Goal: Transaction & Acquisition: Purchase product/service

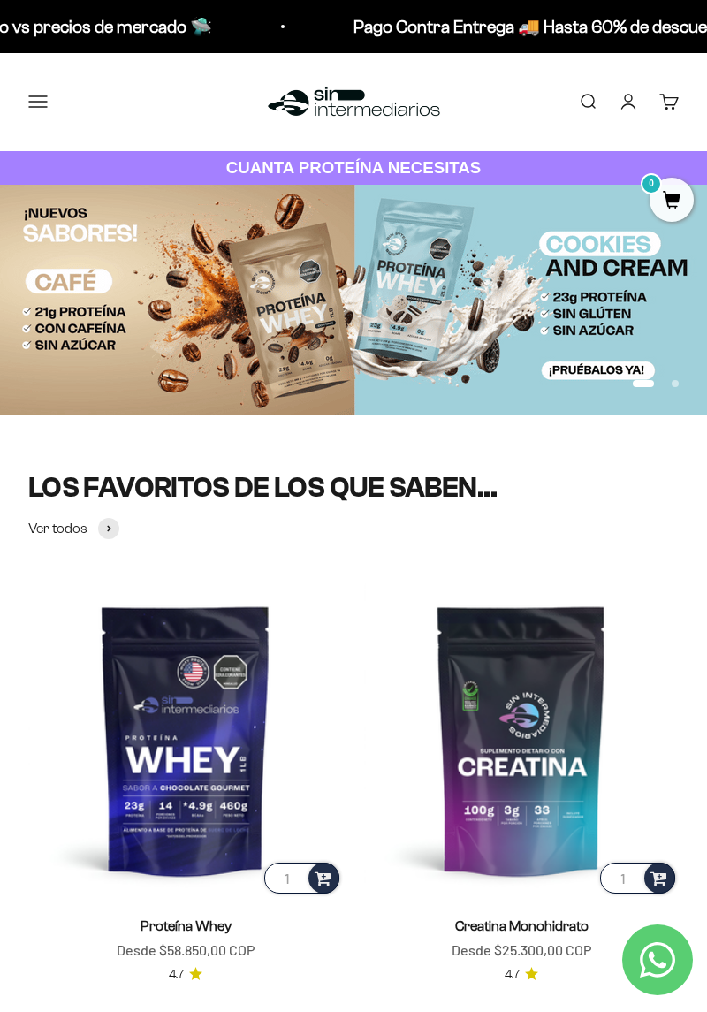
click at [34, 93] on button "Menú" at bounding box center [37, 101] width 19 height 19
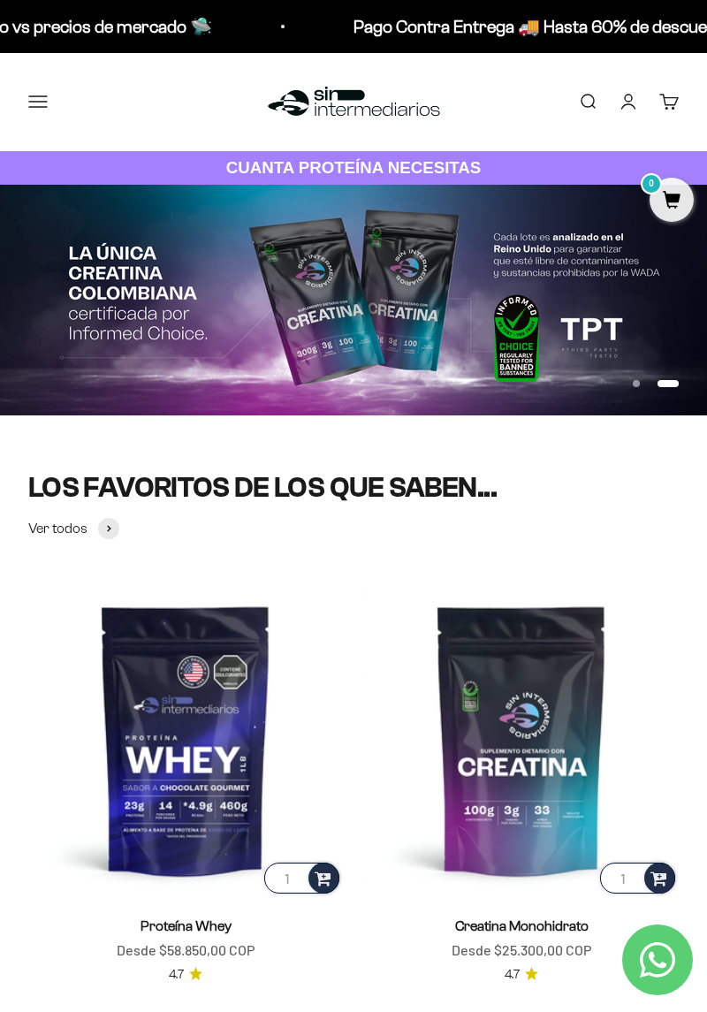
click at [0, 0] on span at bounding box center [0, 0] width 0 height 0
click at [0, 0] on span "Proteínas" at bounding box center [0, 0] width 0 height 0
click at [0, 0] on span "Ver Todos" at bounding box center [0, 0] width 0 height 0
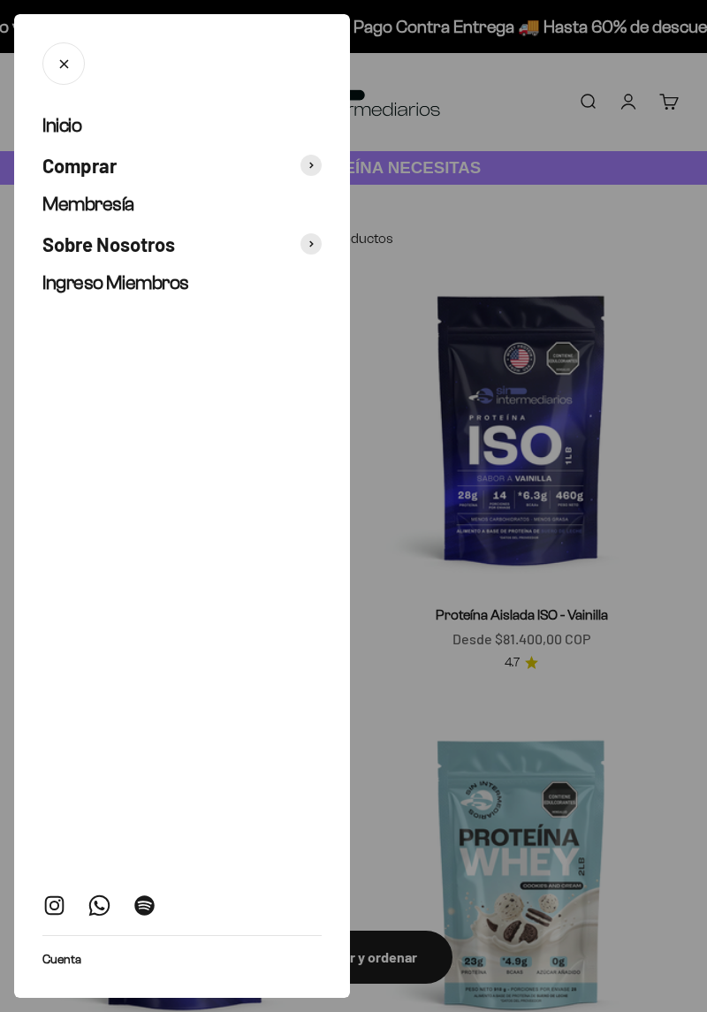
click at [74, 165] on span "Comprar" at bounding box center [79, 166] width 74 height 26
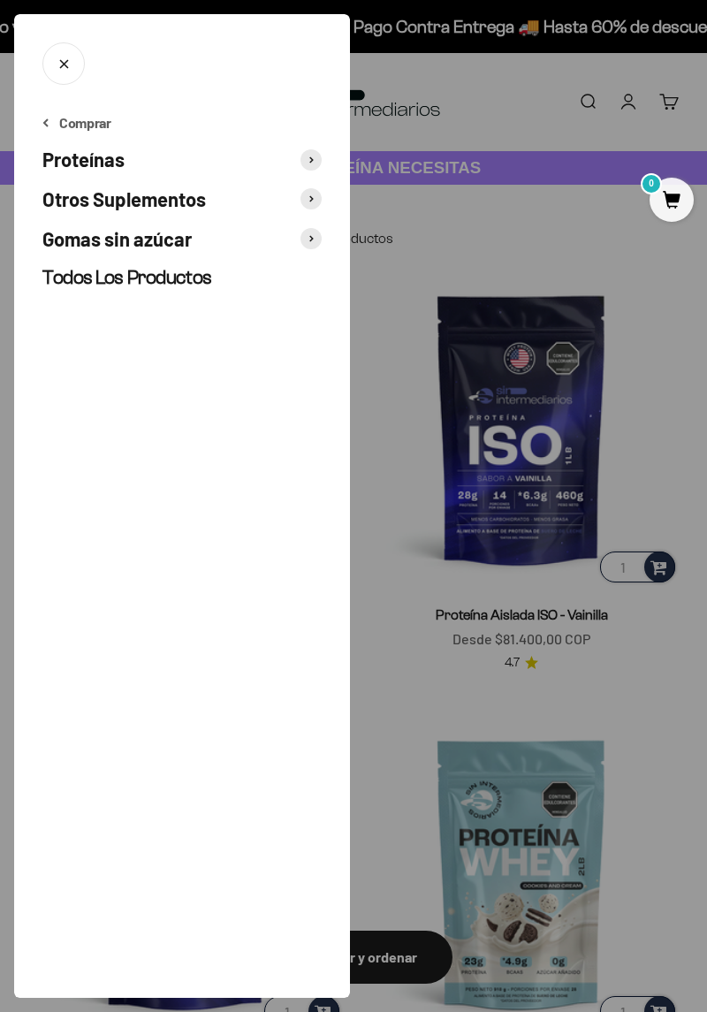
click at [308, 162] on span at bounding box center [311, 159] width 21 height 21
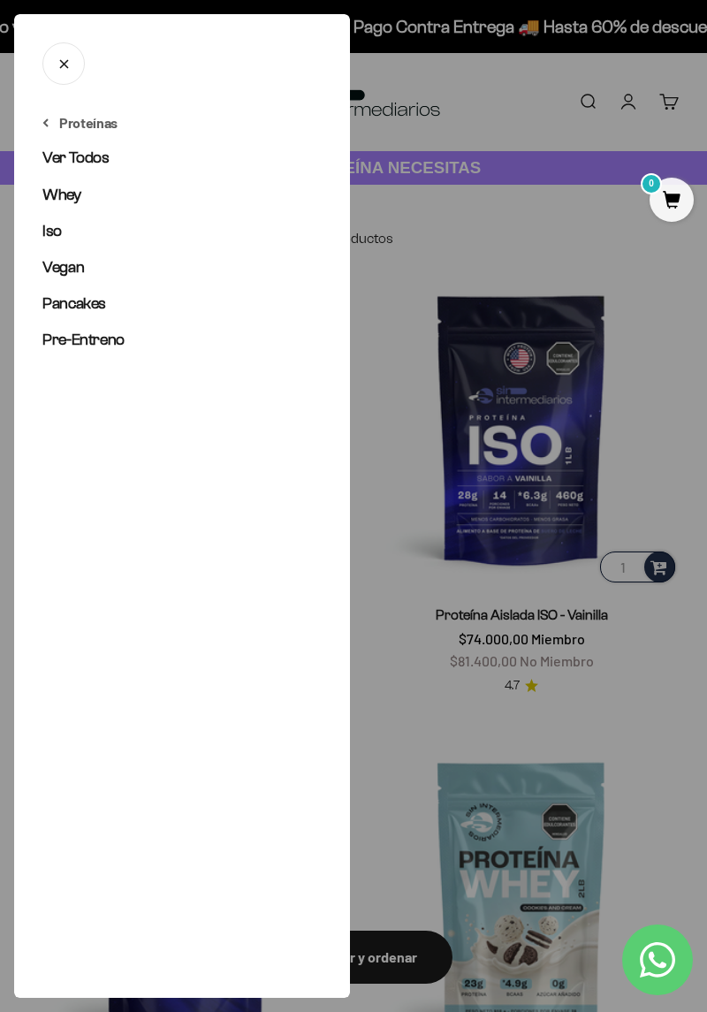
click at [43, 228] on span "Iso" at bounding box center [51, 231] width 19 height 18
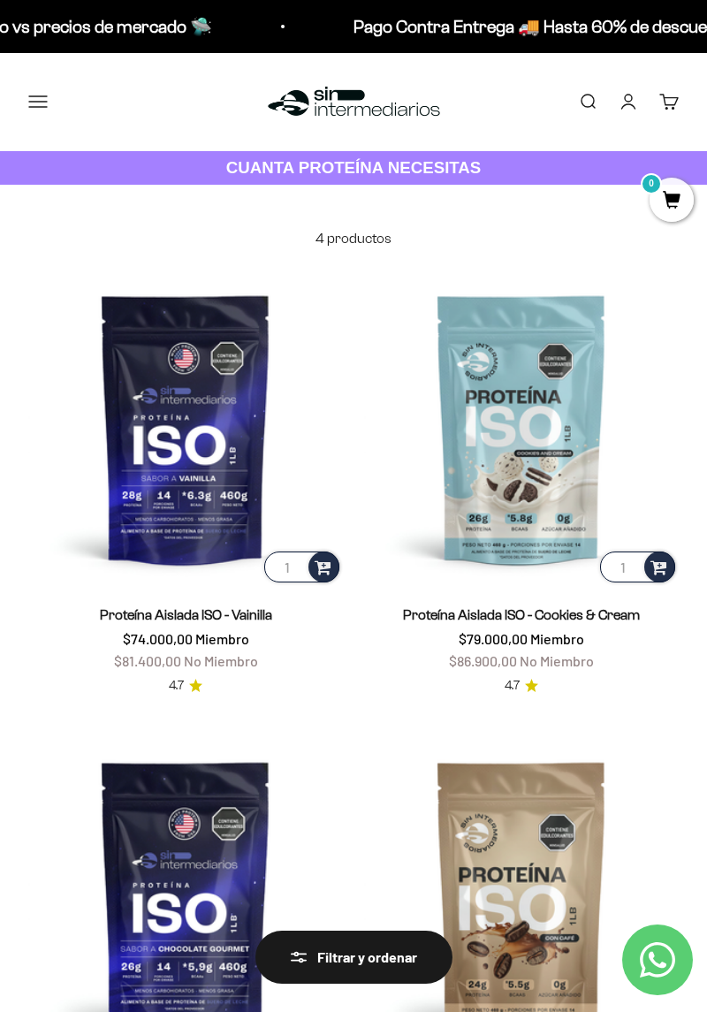
click at [28, 102] on button "Menú" at bounding box center [37, 101] width 19 height 19
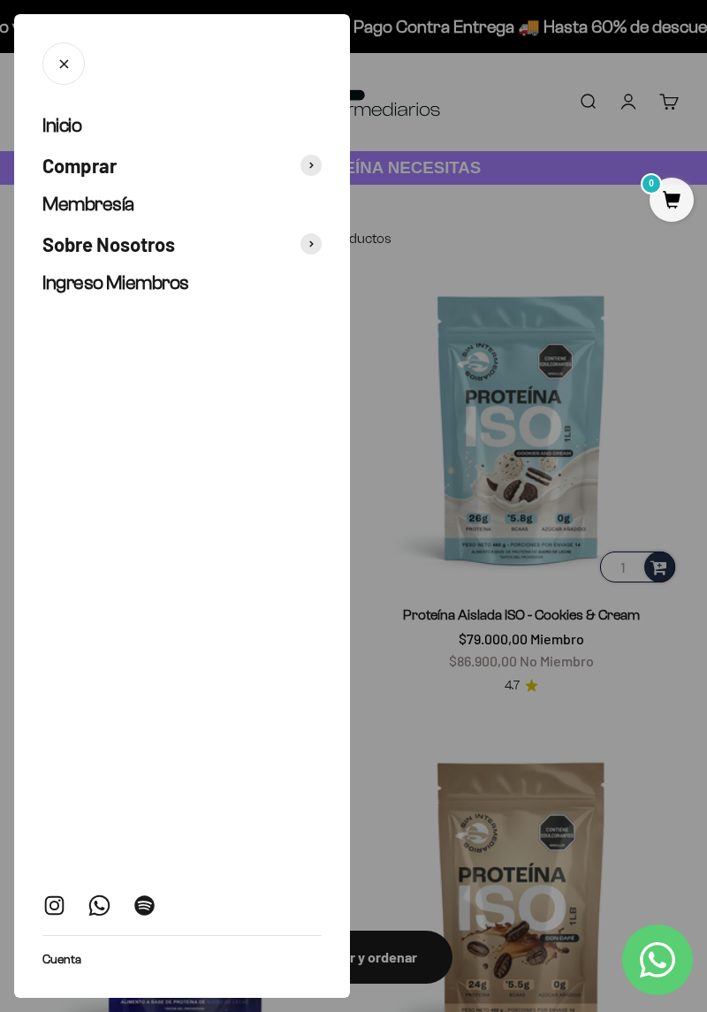
click at [80, 175] on span "Comprar" at bounding box center [79, 166] width 74 height 26
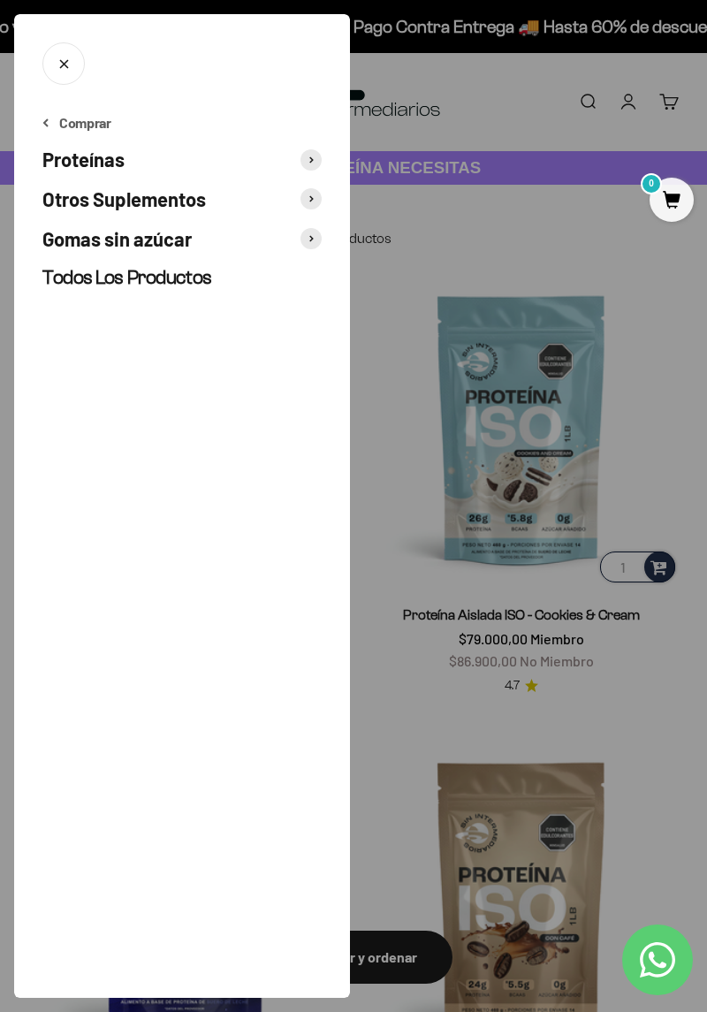
click at [72, 167] on span "Proteínas" at bounding box center [83, 160] width 82 height 26
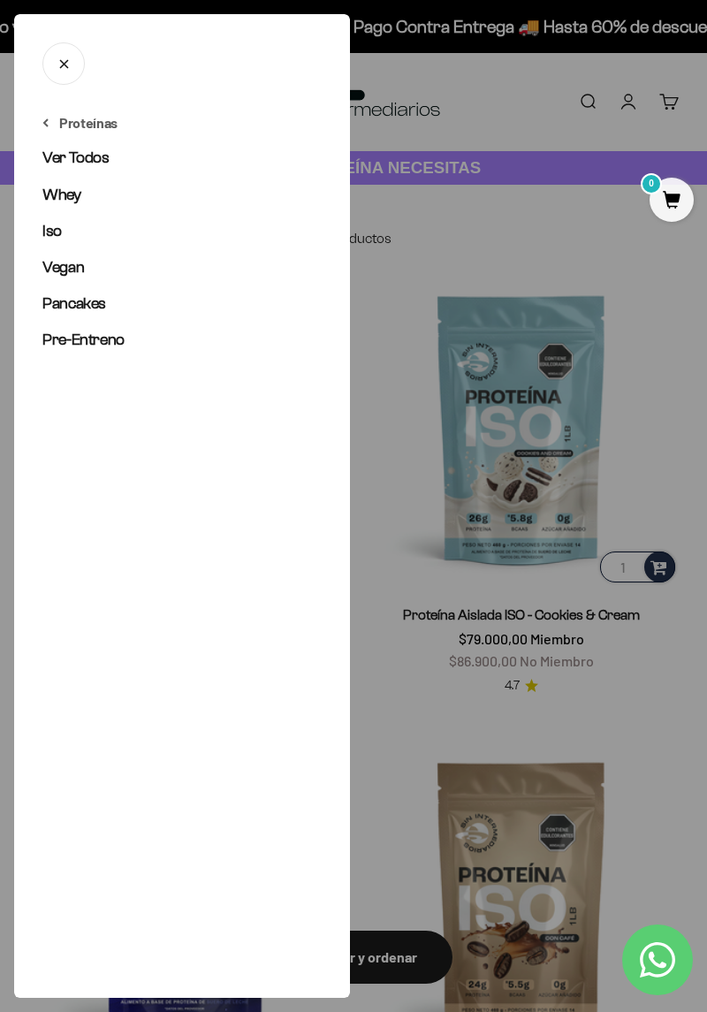
click at [48, 191] on span "Whey" at bounding box center [61, 195] width 39 height 18
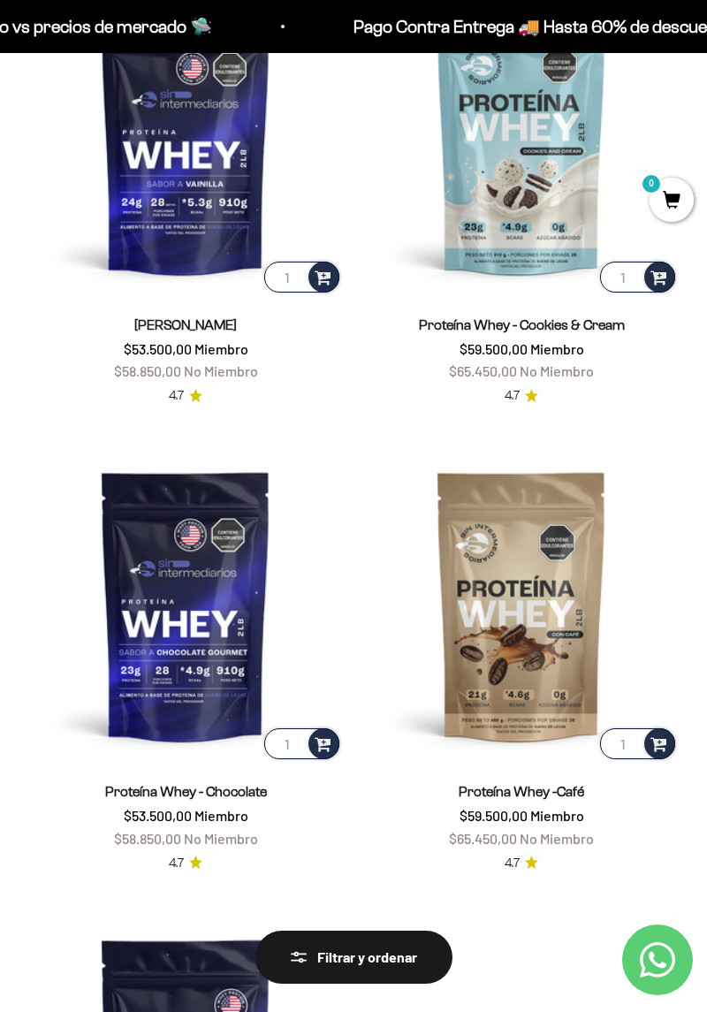
scroll to position [290, 0]
click at [553, 227] on img at bounding box center [521, 138] width 315 height 315
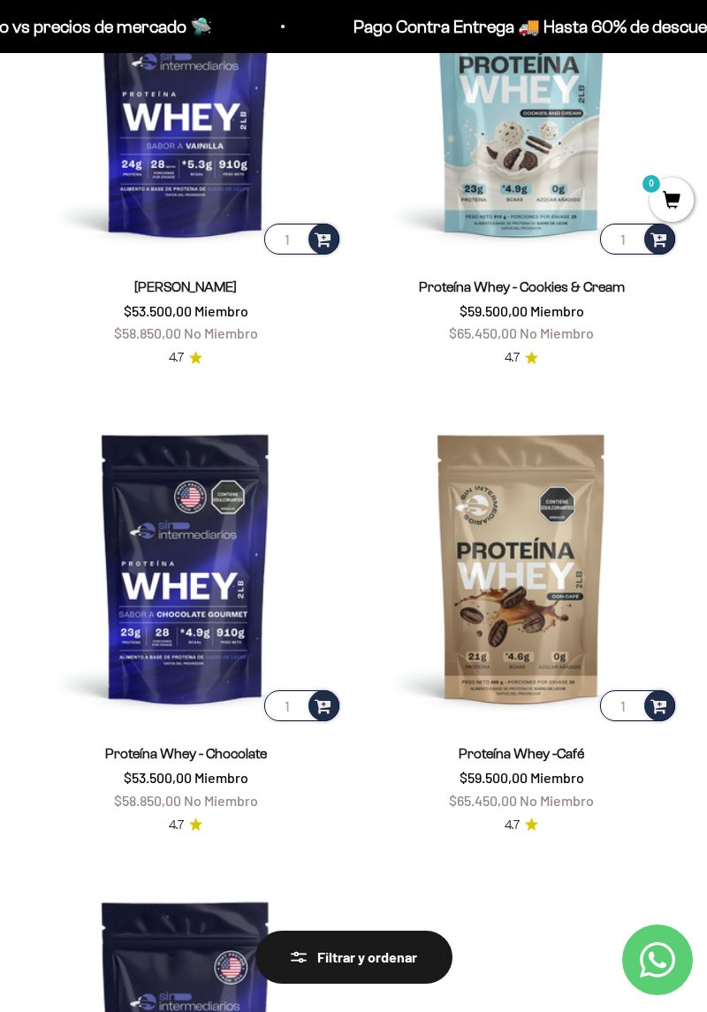
scroll to position [361, 0]
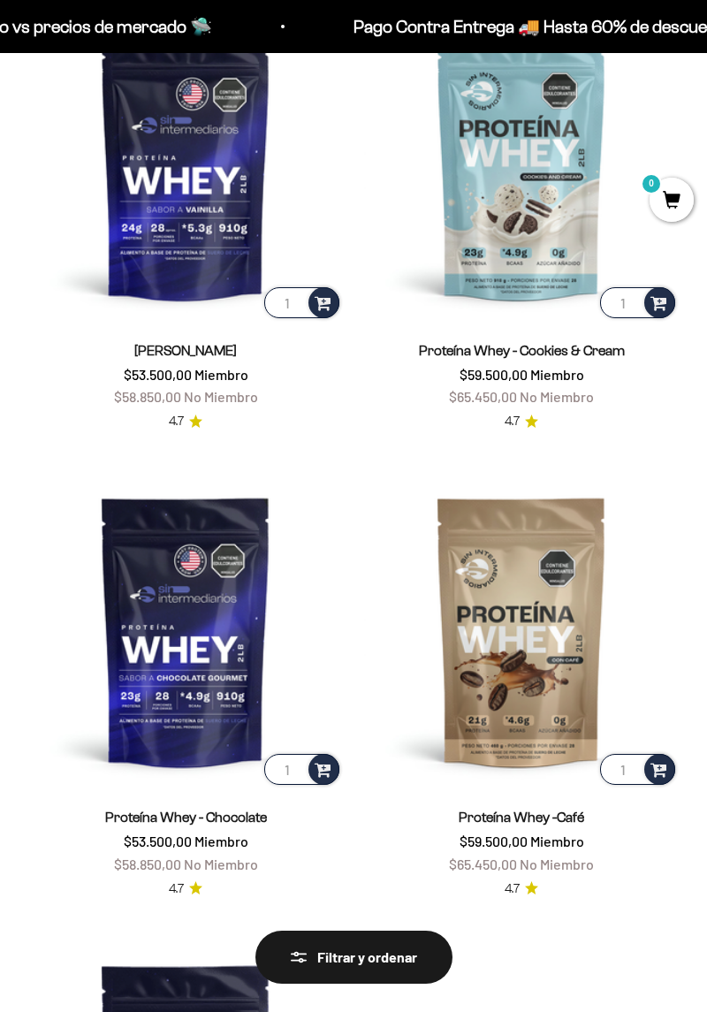
scroll to position [230, 0]
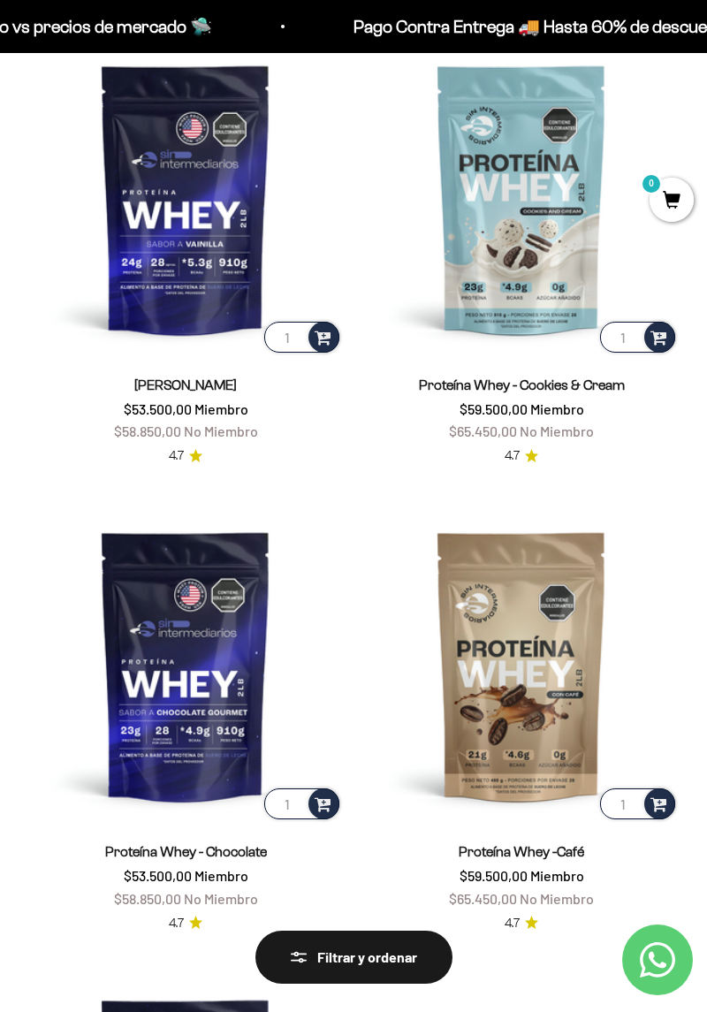
click at [124, 216] on img at bounding box center [185, 199] width 315 height 315
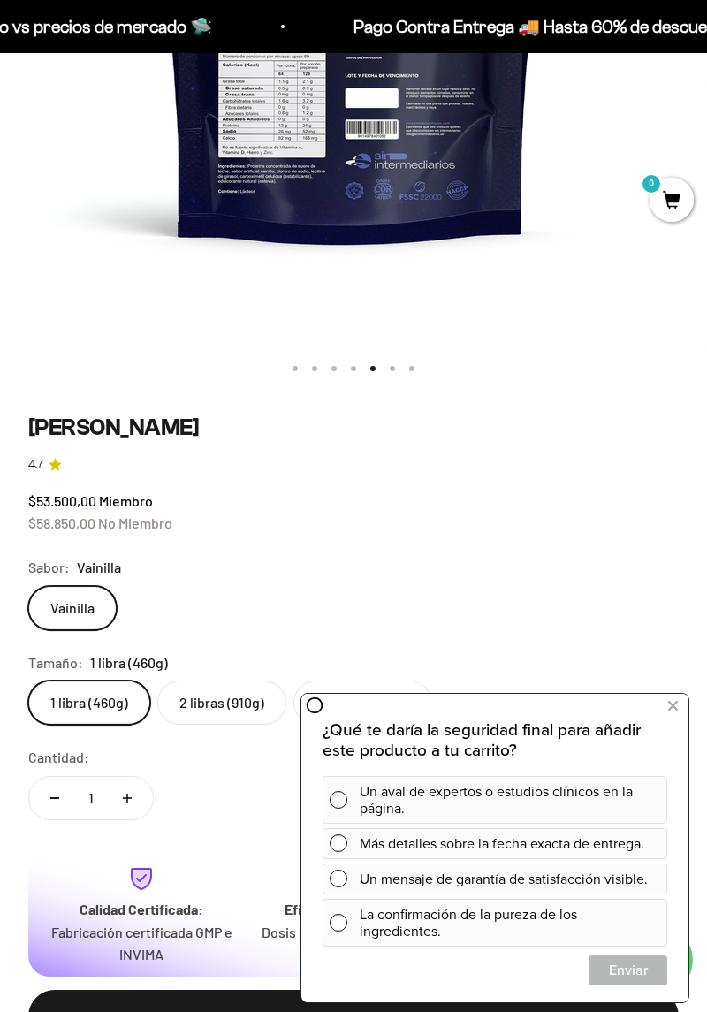
scroll to position [507, 0]
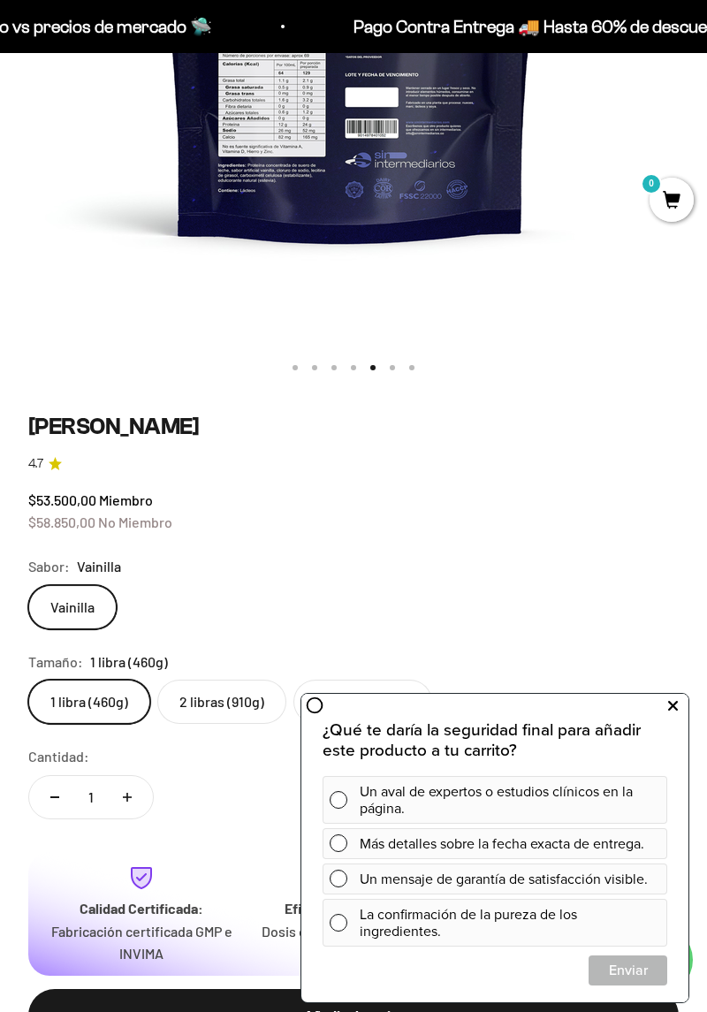
click at [661, 705] on button at bounding box center [673, 706] width 32 height 28
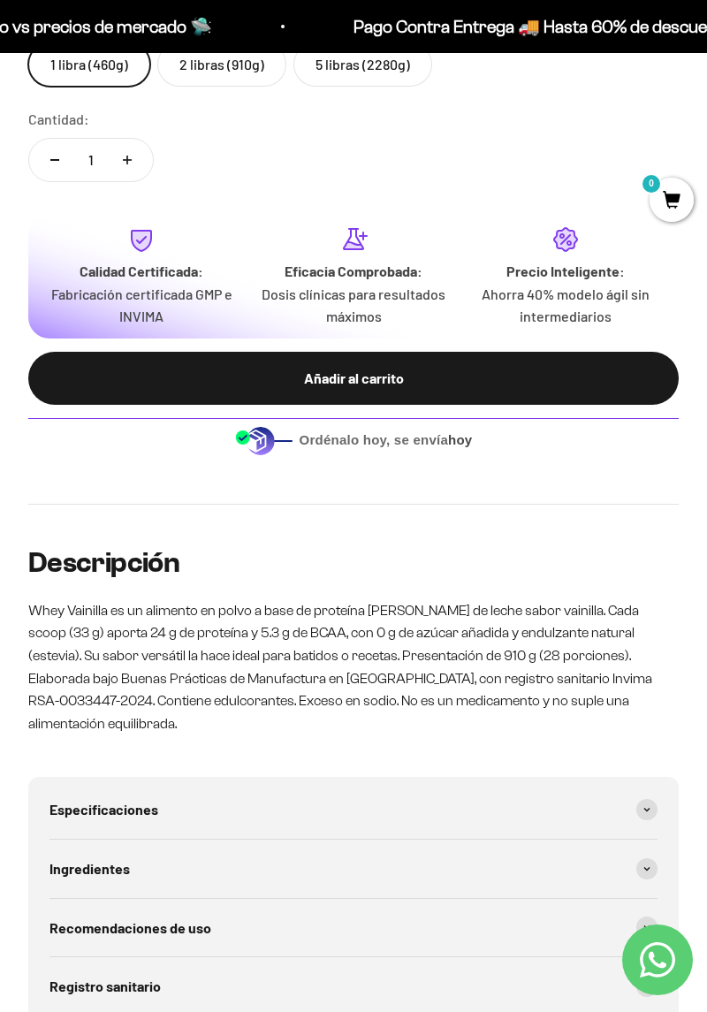
scroll to position [1177, 0]
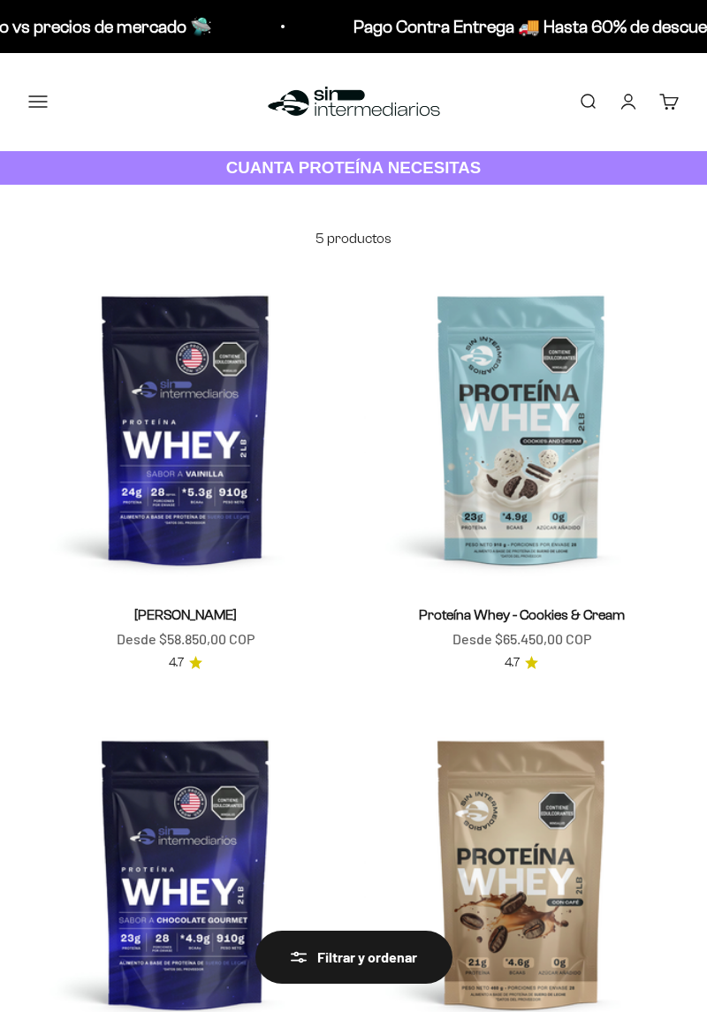
click at [40, 58] on div "Menú [GEOGRAPHIC_DATA] Inicio Comprar Proteínas Ver Todos Whey Iso Vegan Pancak…" at bounding box center [353, 102] width 707 height 98
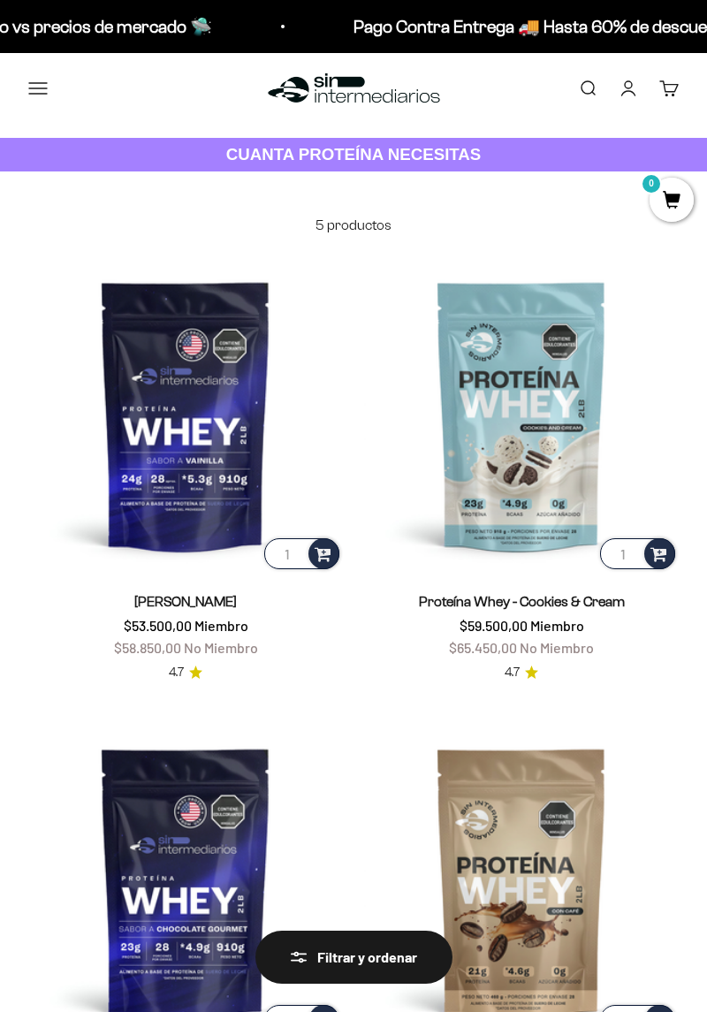
scroll to position [13, 0]
click at [34, 94] on button "Menú" at bounding box center [37, 88] width 19 height 19
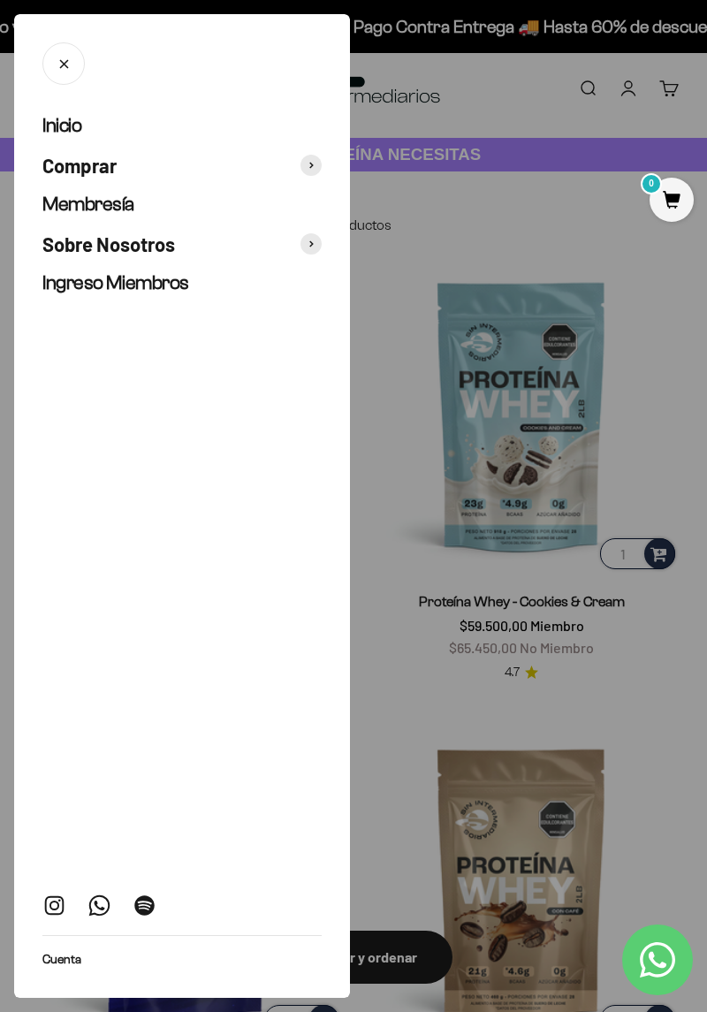
click at [65, 198] on span "Membresía" at bounding box center [88, 204] width 92 height 22
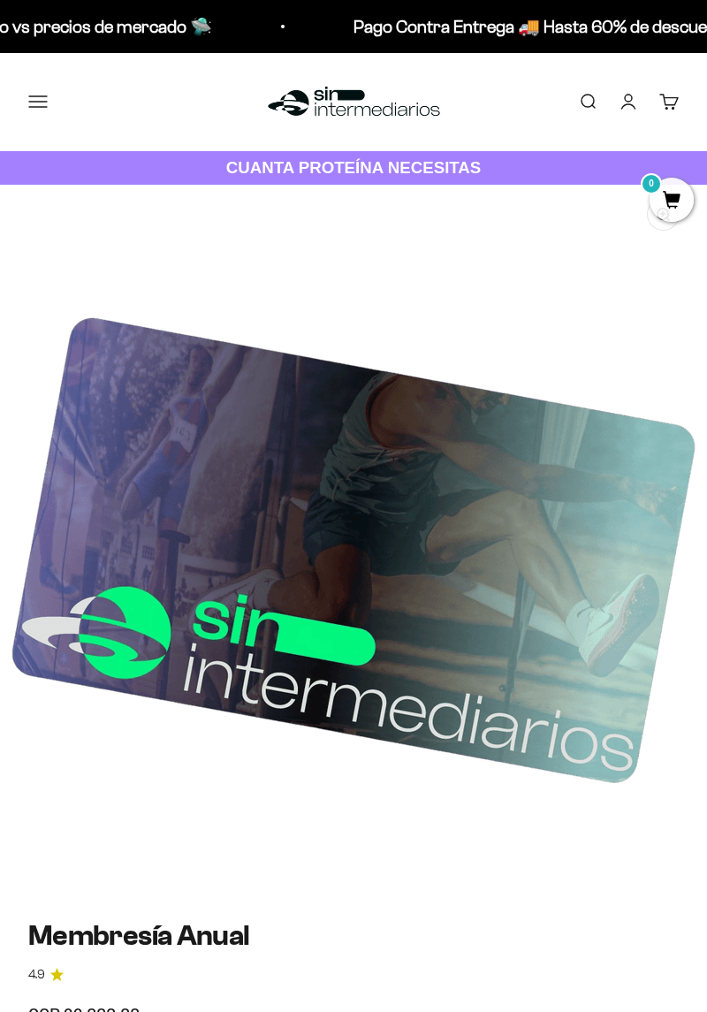
click at [28, 92] on button "Menú" at bounding box center [37, 101] width 19 height 19
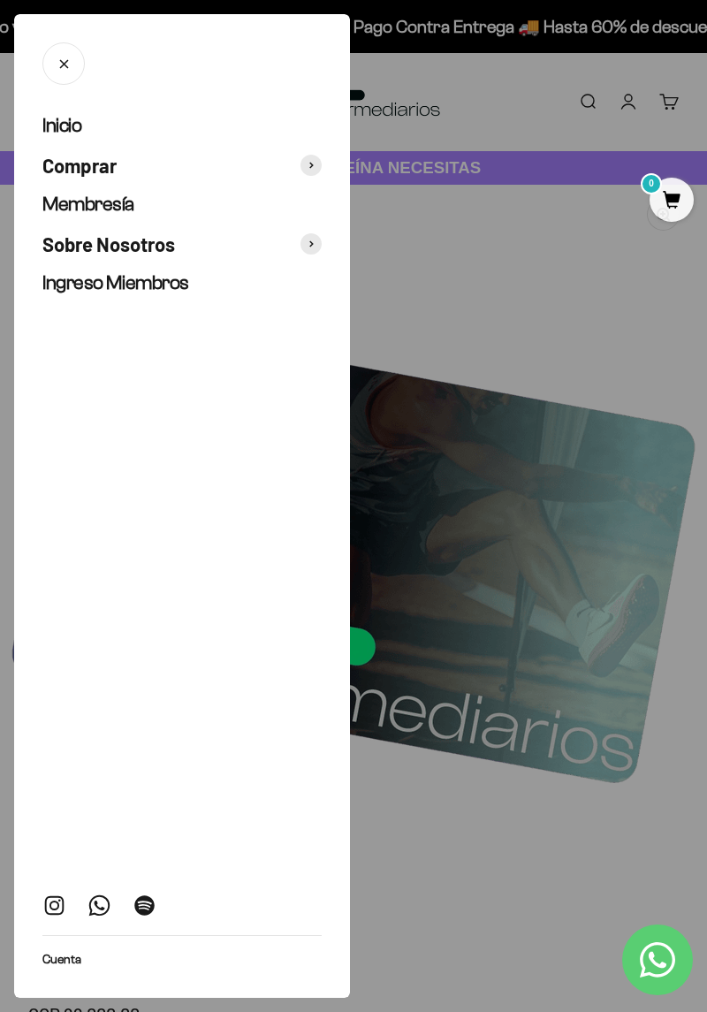
click at [54, 162] on span "Comprar" at bounding box center [79, 166] width 74 height 26
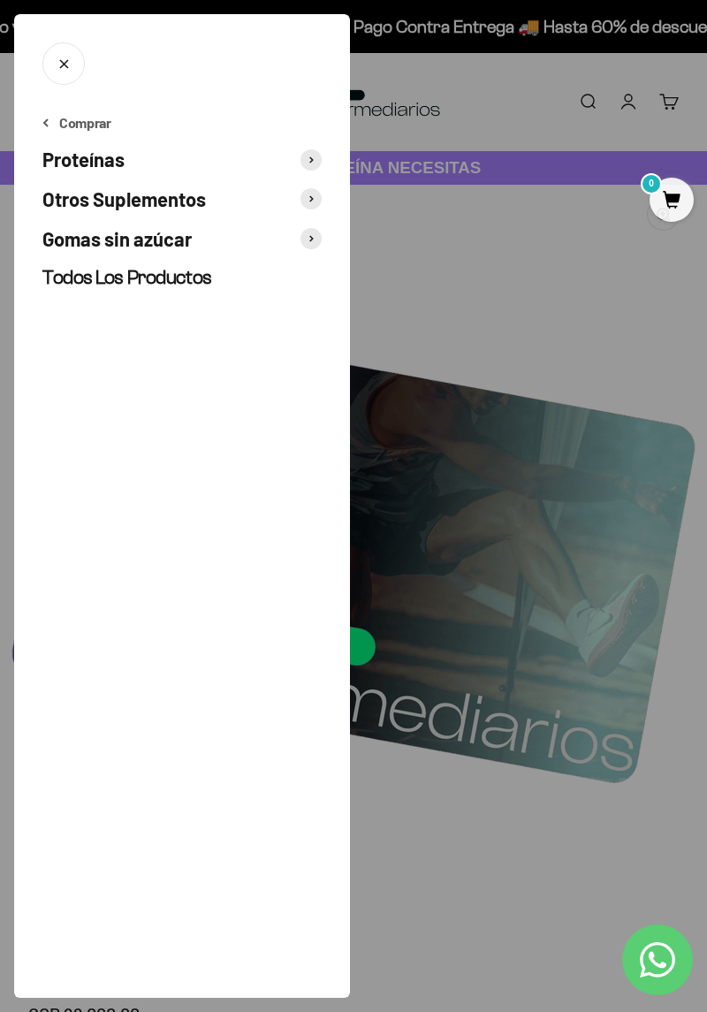
click at [69, 235] on span "Gomas sin azúcar" at bounding box center [116, 239] width 149 height 26
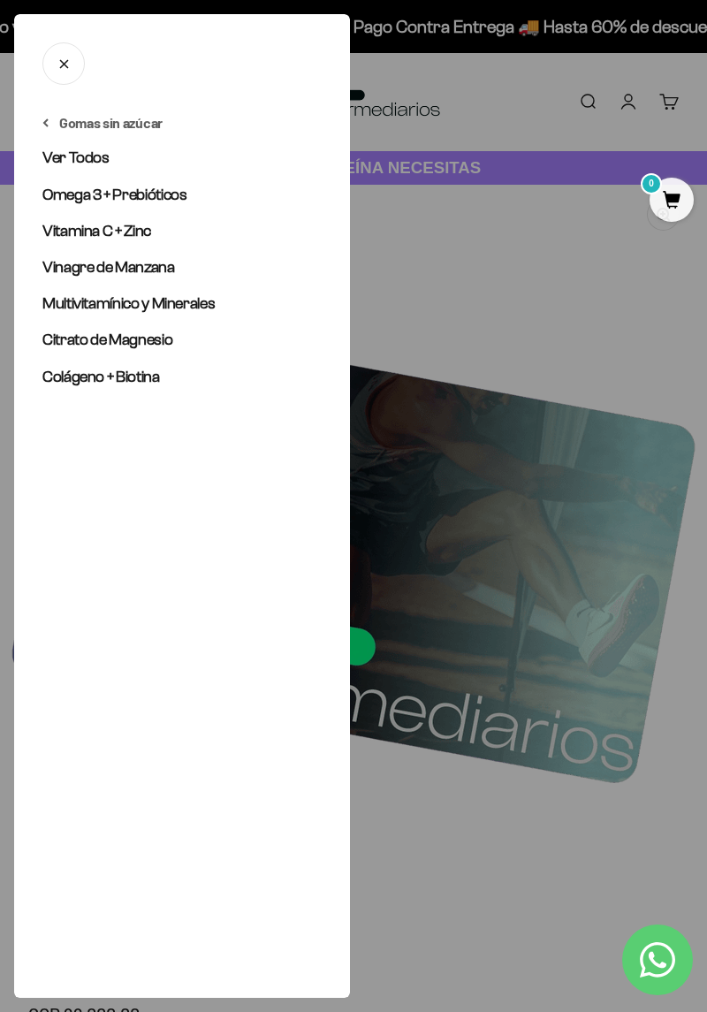
click at [54, 162] on span "Ver Todos" at bounding box center [75, 157] width 67 height 18
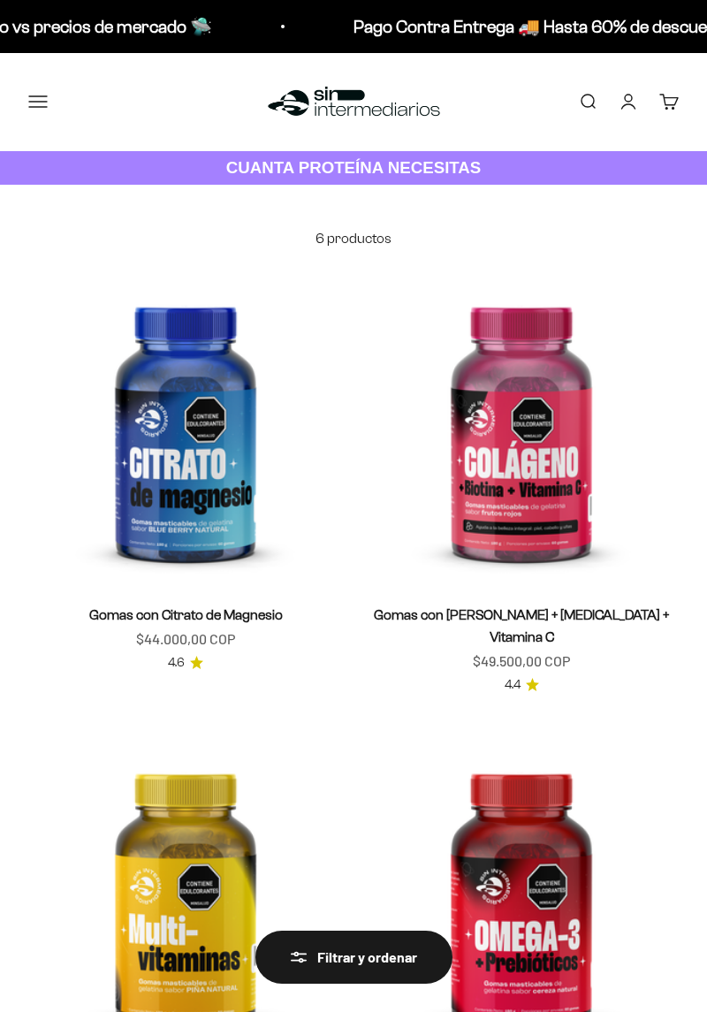
scroll to position [105, 0]
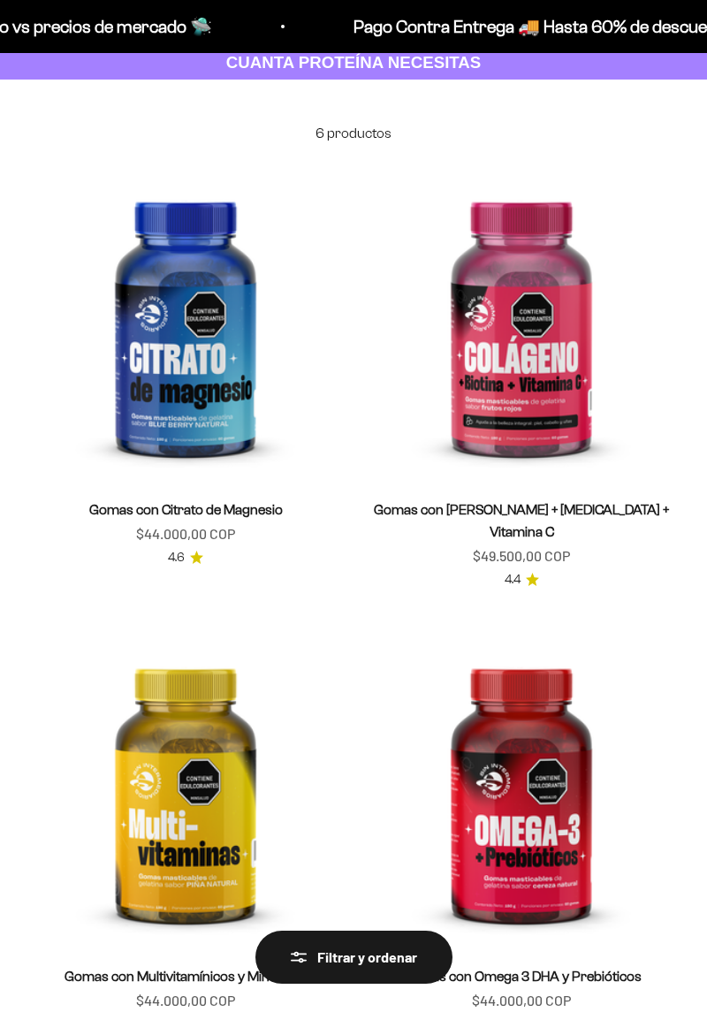
click at [131, 316] on img at bounding box center [185, 323] width 315 height 315
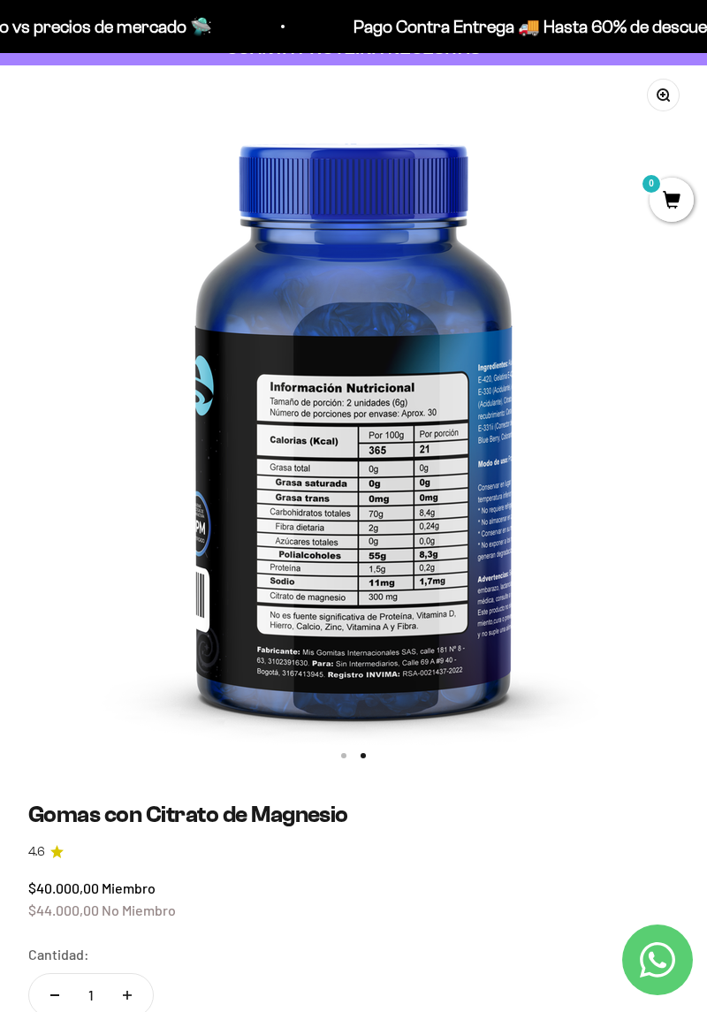
scroll to position [121, 0]
